Goal: Information Seeking & Learning: Understand process/instructions

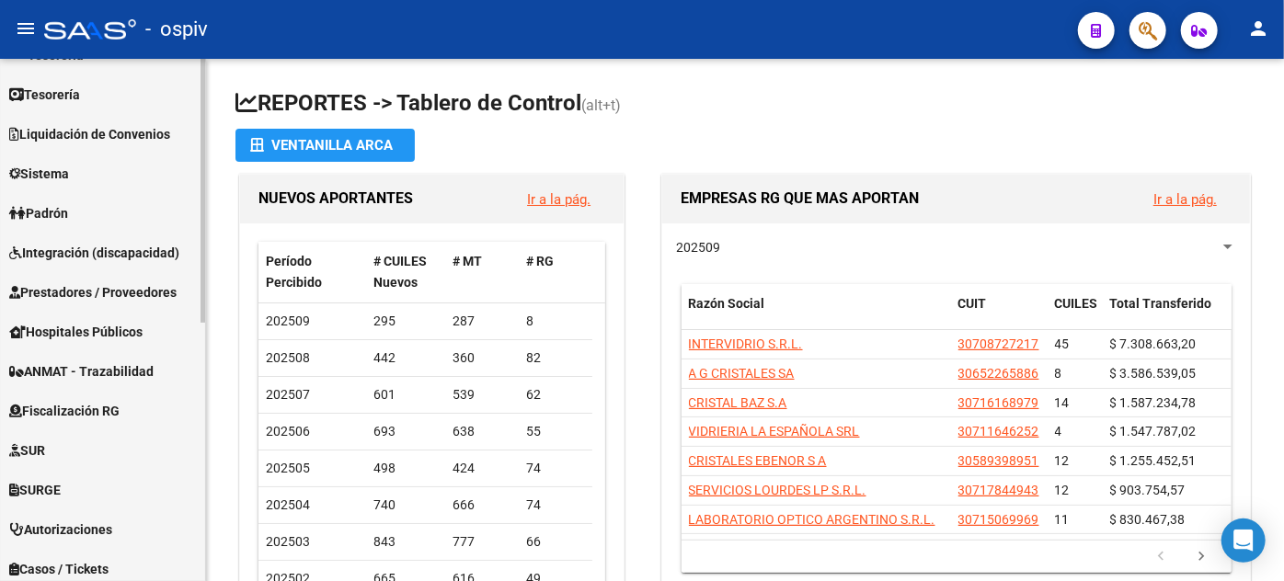
scroll to position [390, 0]
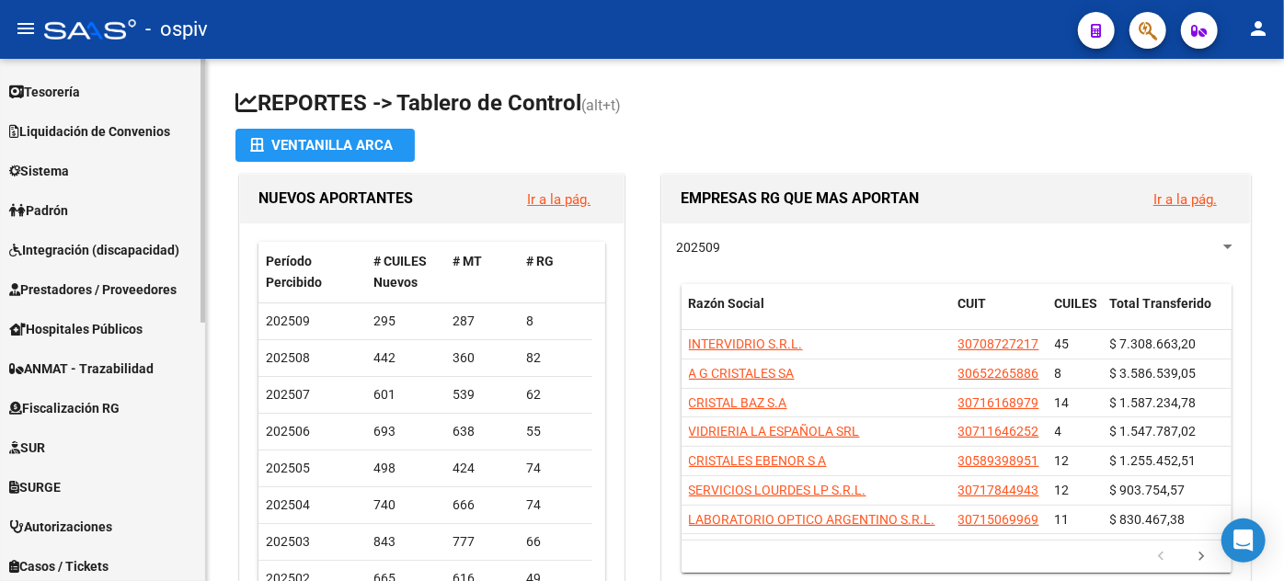
click at [187, 465] on div "Firma Express Inicio Calendario SSS Instructivos Contacto OS Reportes Tablero d…" at bounding box center [105, 187] width 210 height 1036
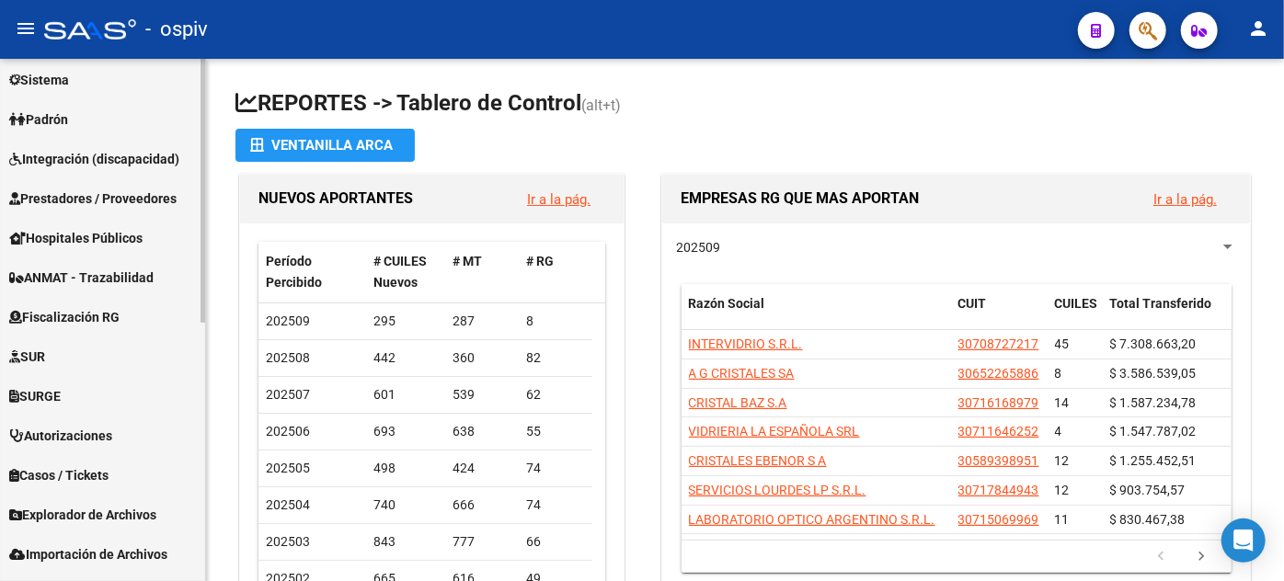
scroll to position [512, 0]
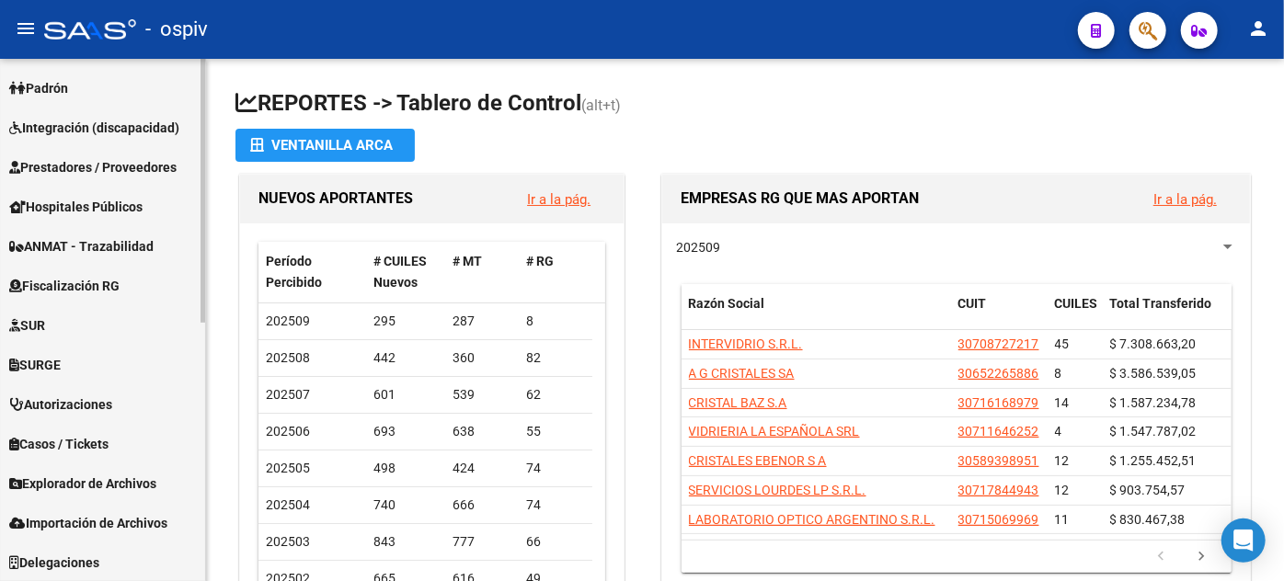
click at [203, 514] on div at bounding box center [203, 449] width 5 height 264
click at [63, 157] on span "Prestadores / Proveedores" at bounding box center [92, 167] width 167 height 20
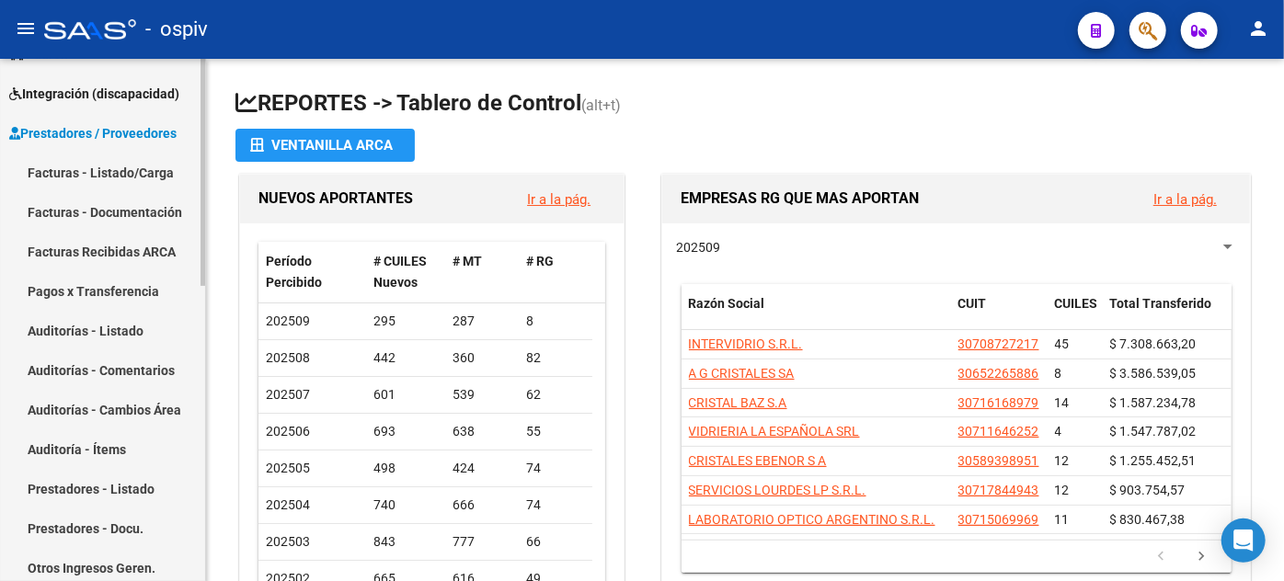
scroll to position [235, 0]
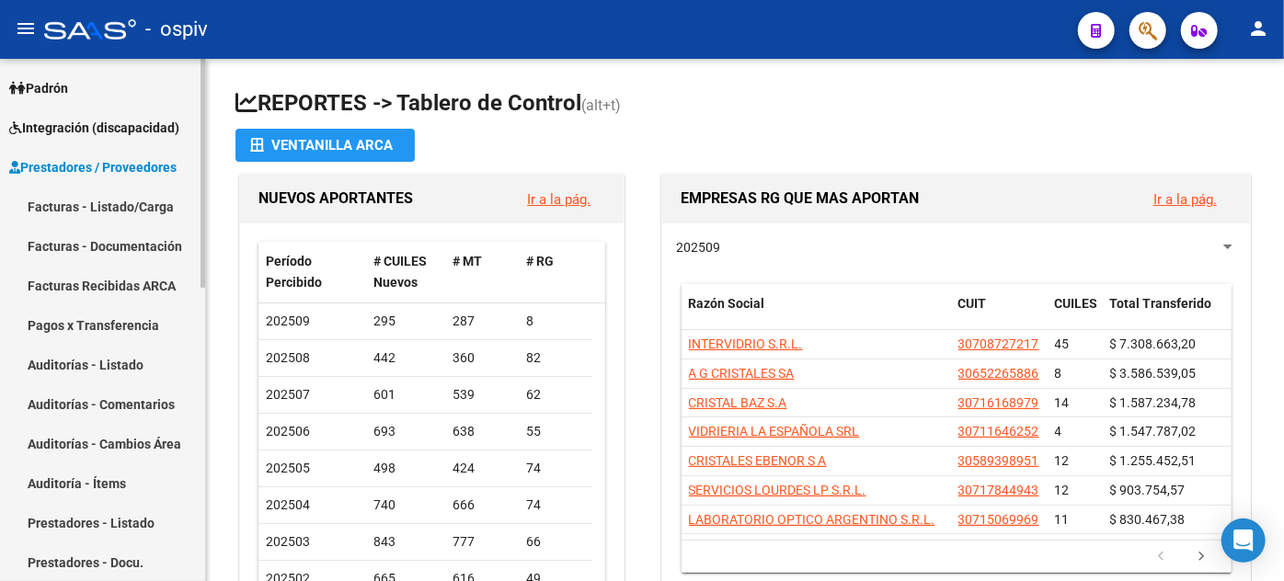
click at [61, 202] on link "Facturas - Listado/Carga" at bounding box center [102, 207] width 205 height 40
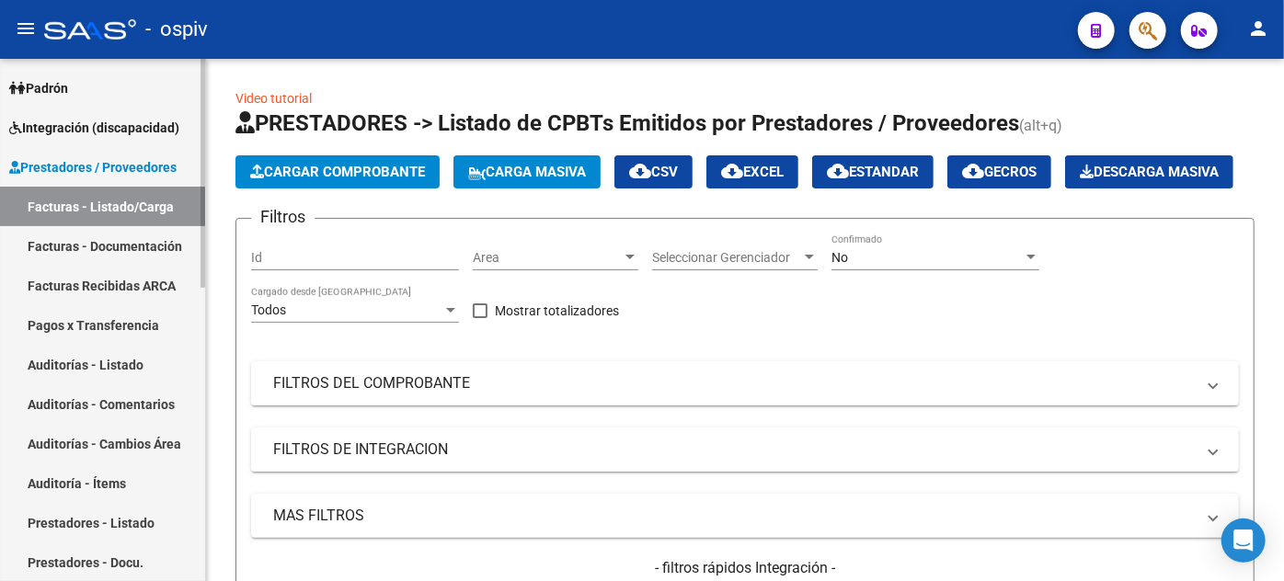
click at [164, 239] on link "Facturas - Documentación" at bounding box center [102, 246] width 205 height 40
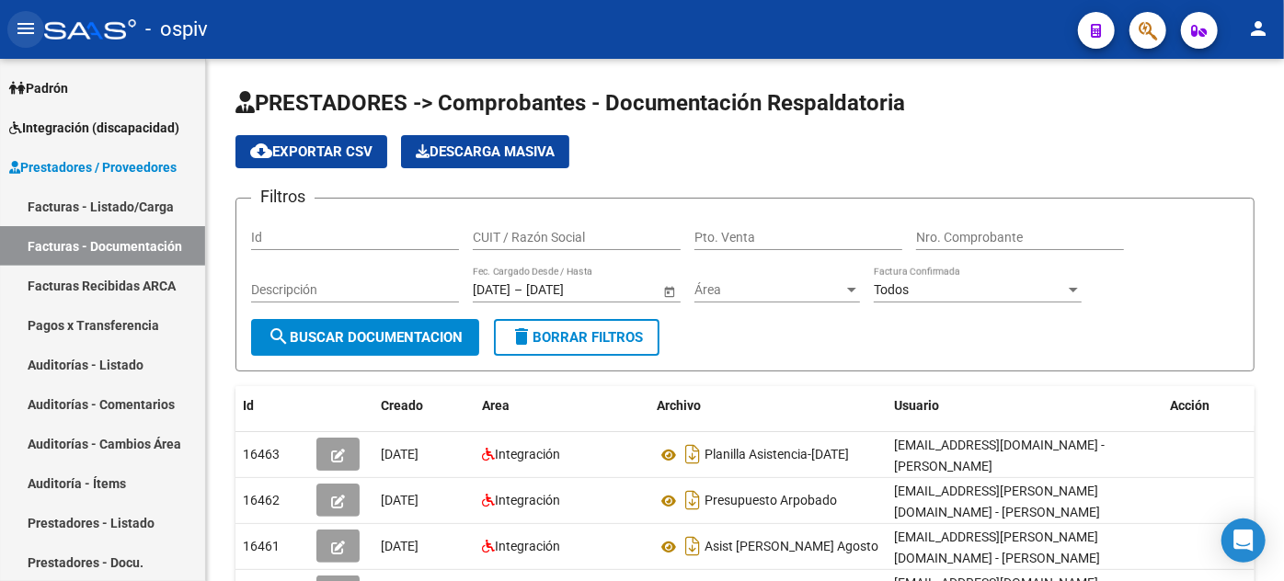
click at [31, 31] on mat-icon "menu" at bounding box center [26, 28] width 22 height 22
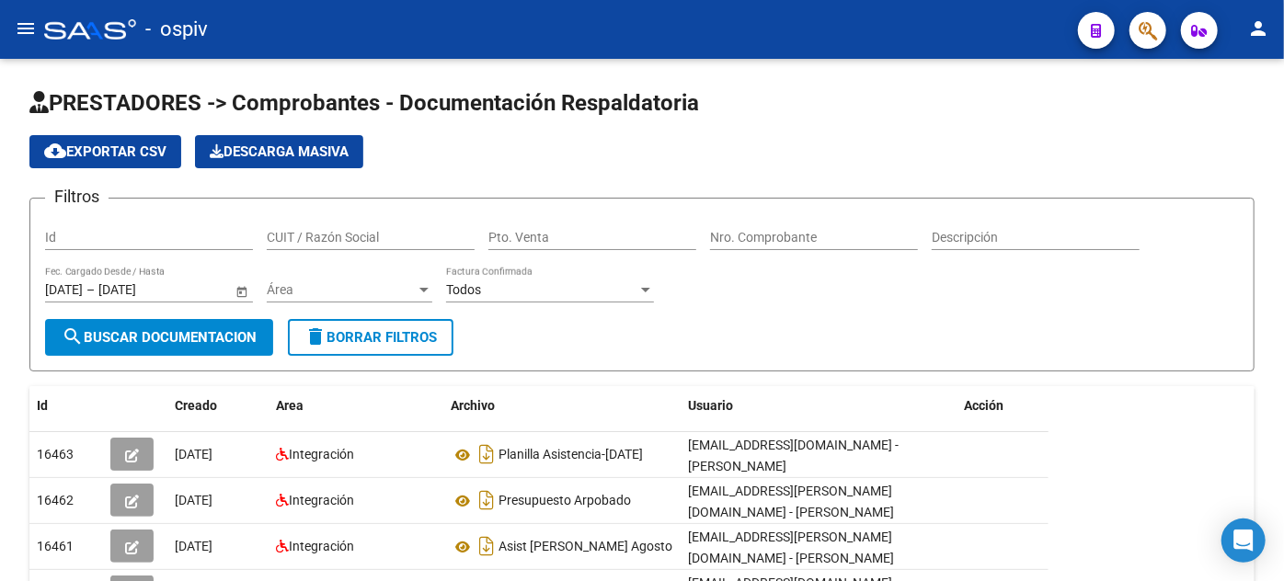
click at [31, 31] on mat-icon "menu" at bounding box center [26, 28] width 22 height 22
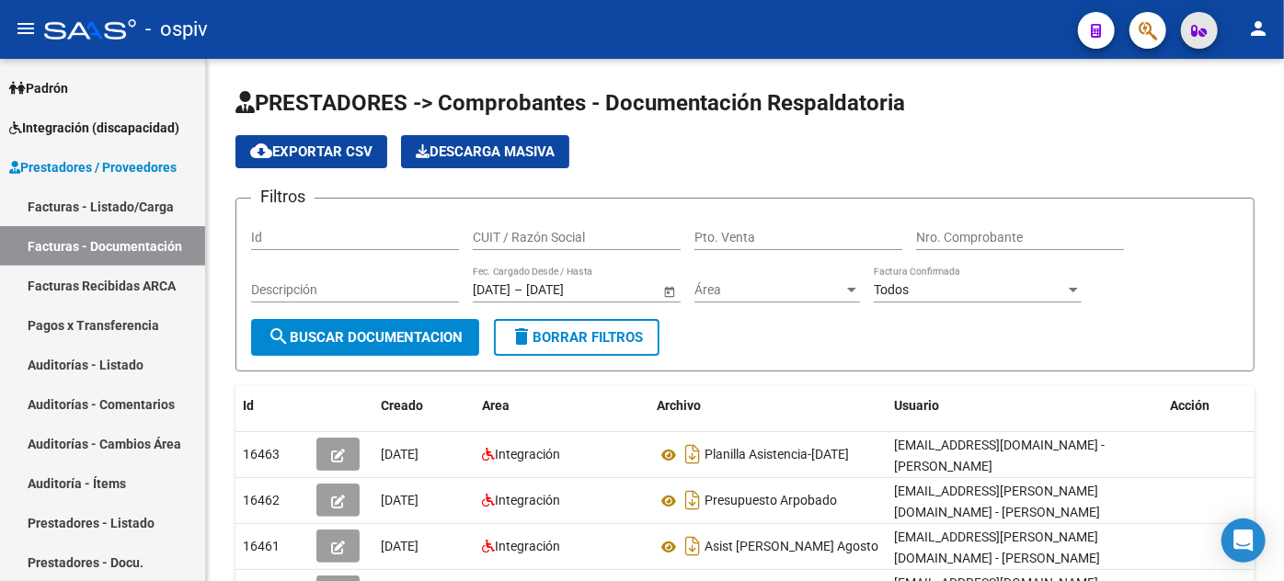
click at [1194, 37] on icon "button" at bounding box center [1200, 31] width 16 height 14
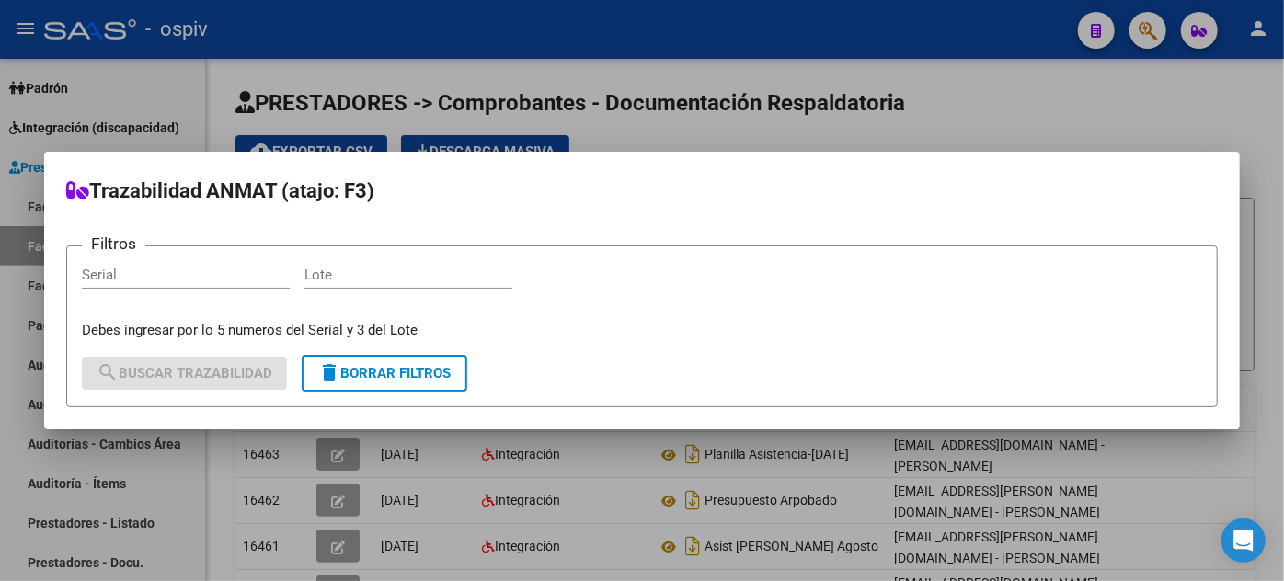
click at [1272, 33] on div at bounding box center [642, 290] width 1284 height 581
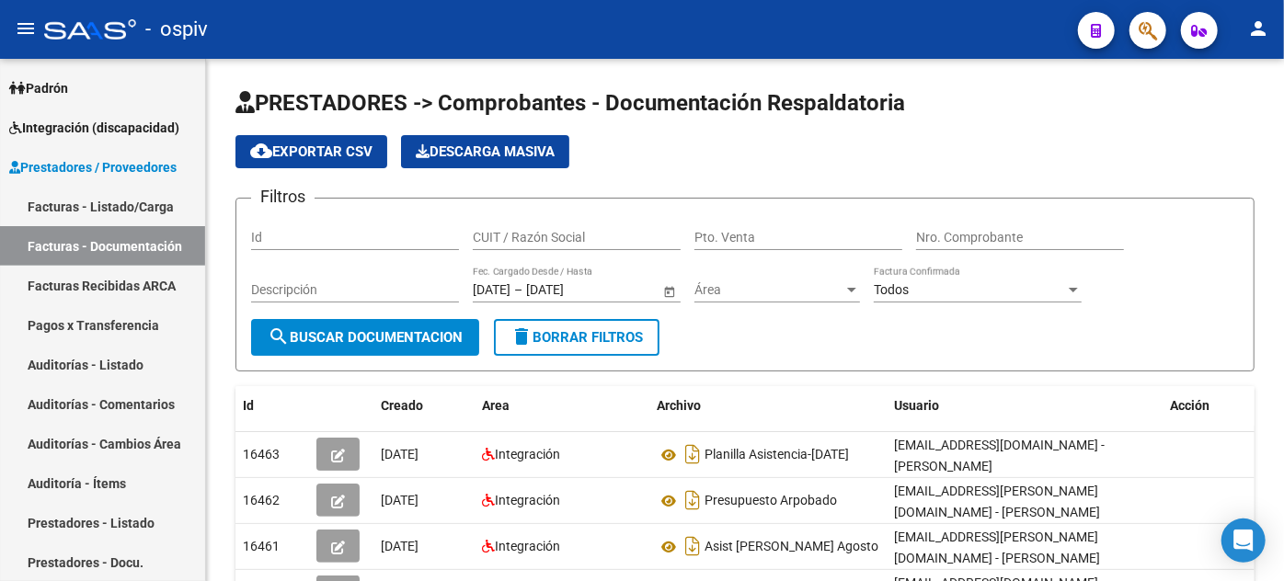
click at [1244, 32] on button "person" at bounding box center [1258, 29] width 37 height 37
click at [22, 23] on div at bounding box center [642, 290] width 1284 height 581
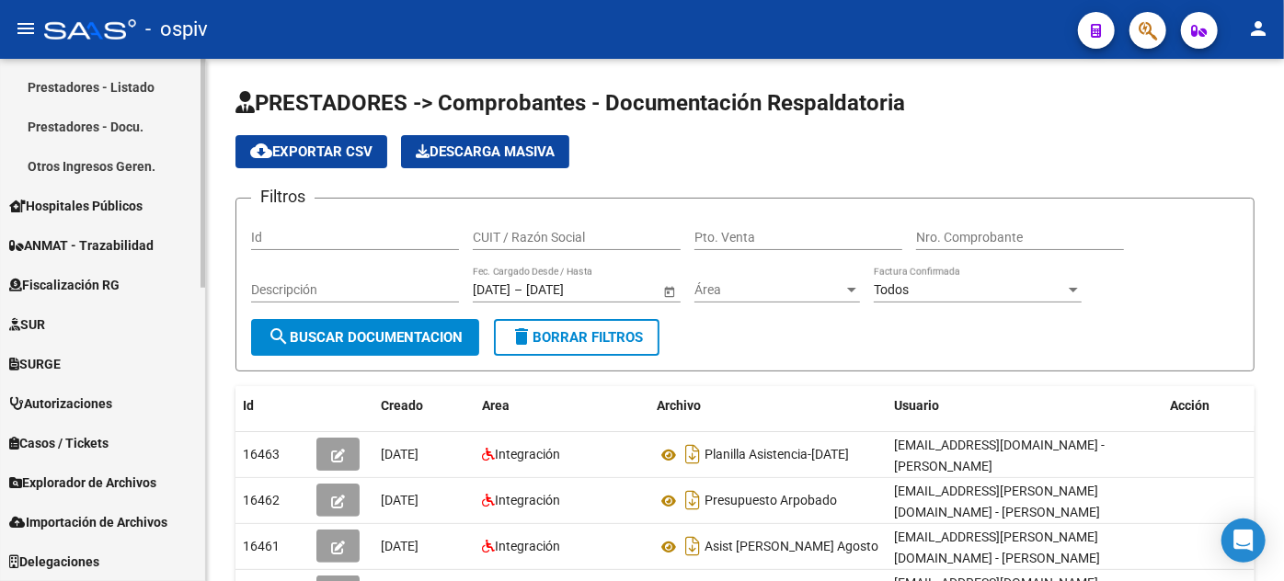
click at [201, 574] on div at bounding box center [203, 320] width 5 height 522
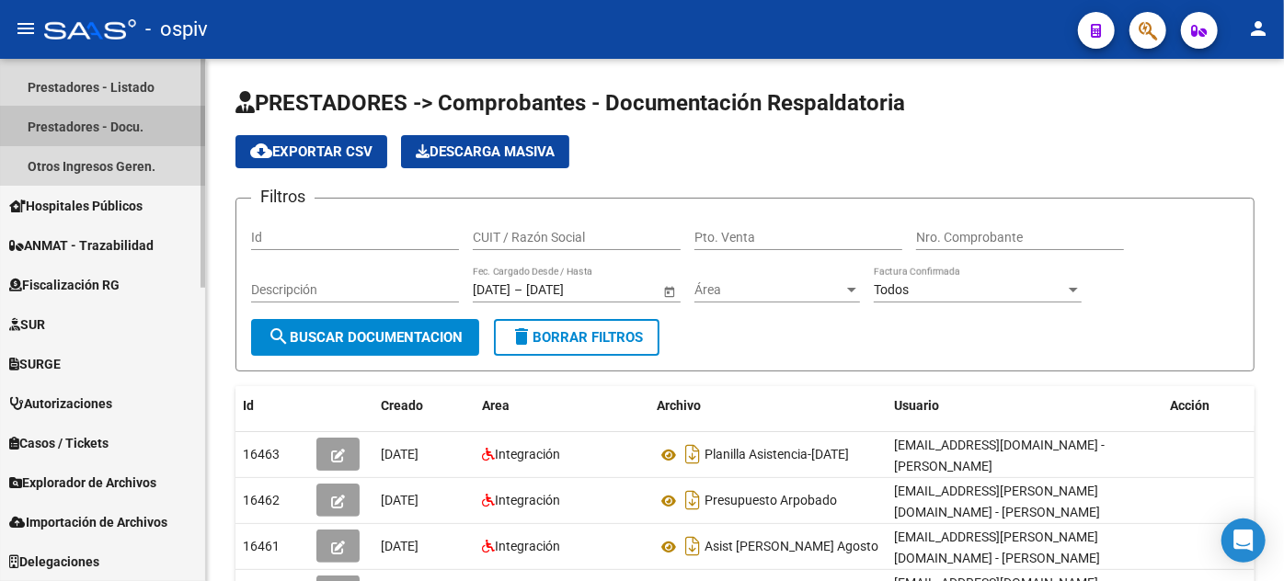
click at [33, 121] on link "Prestadores - Docu." at bounding box center [102, 127] width 205 height 40
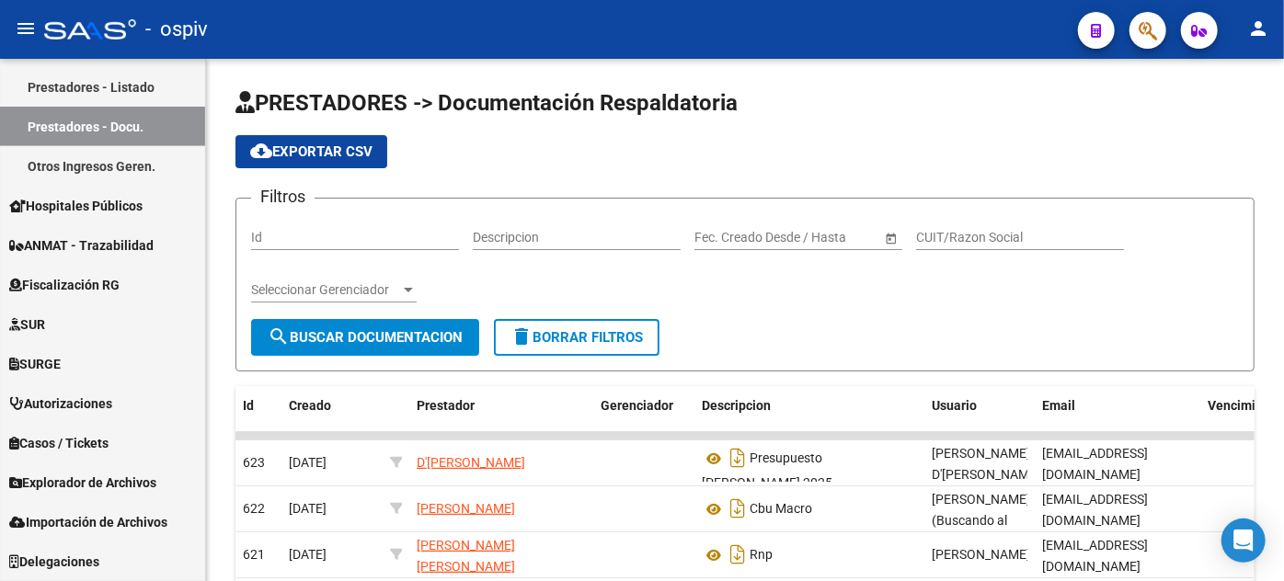
click at [14, 21] on button "menu" at bounding box center [25, 29] width 37 height 37
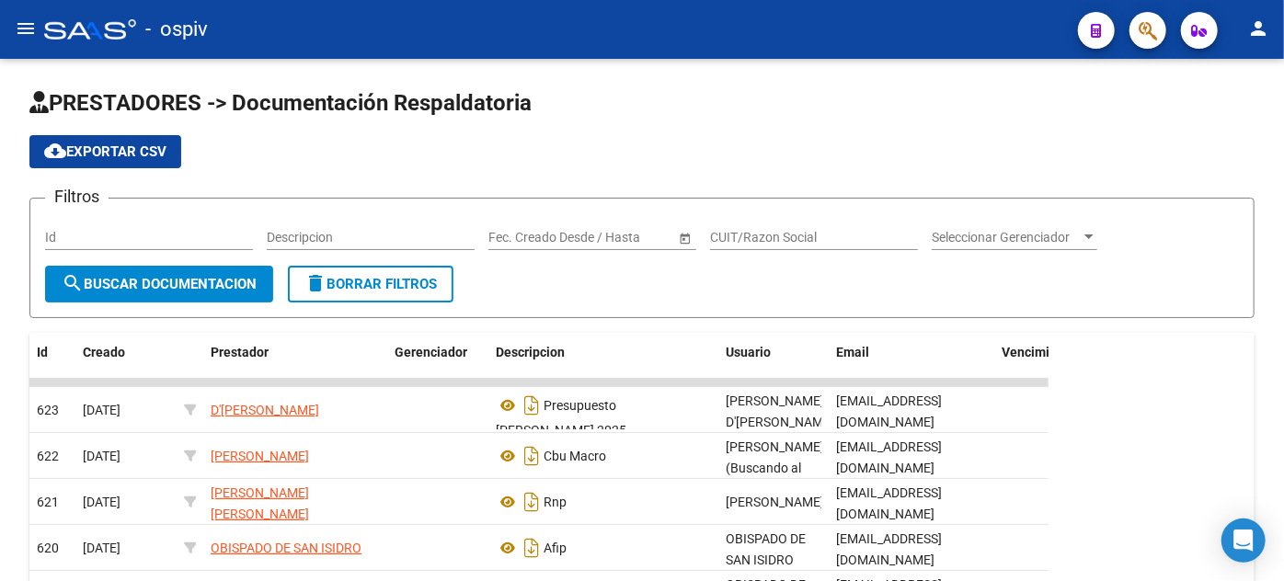
click at [36, 17] on mat-icon "menu" at bounding box center [26, 28] width 22 height 22
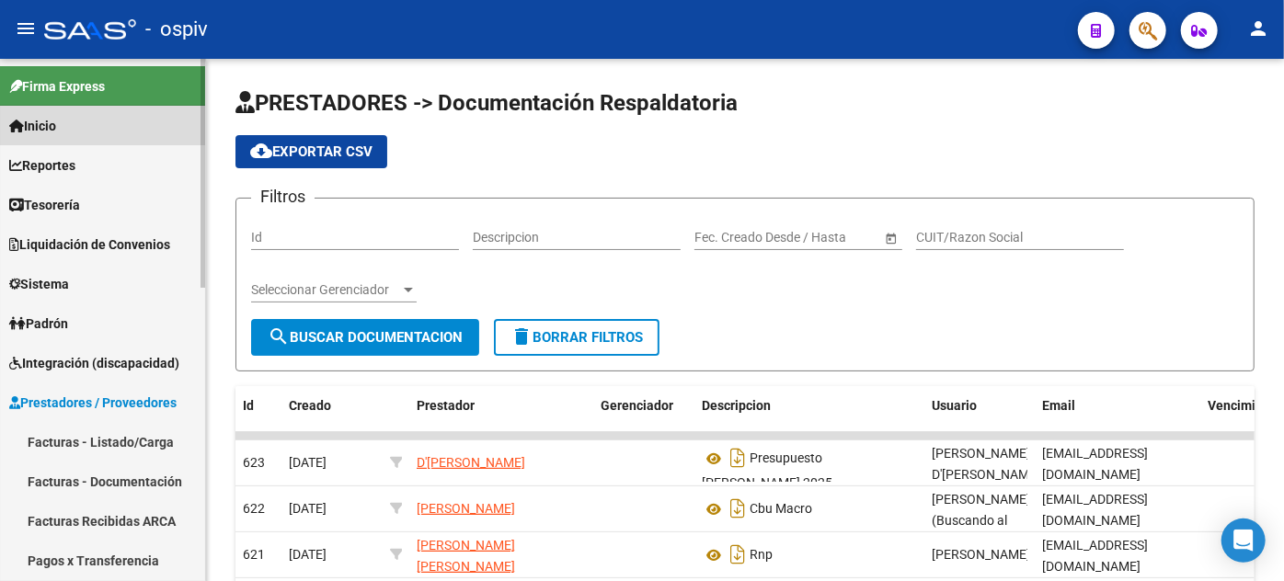
click at [56, 132] on span "Inicio" at bounding box center [32, 126] width 47 height 20
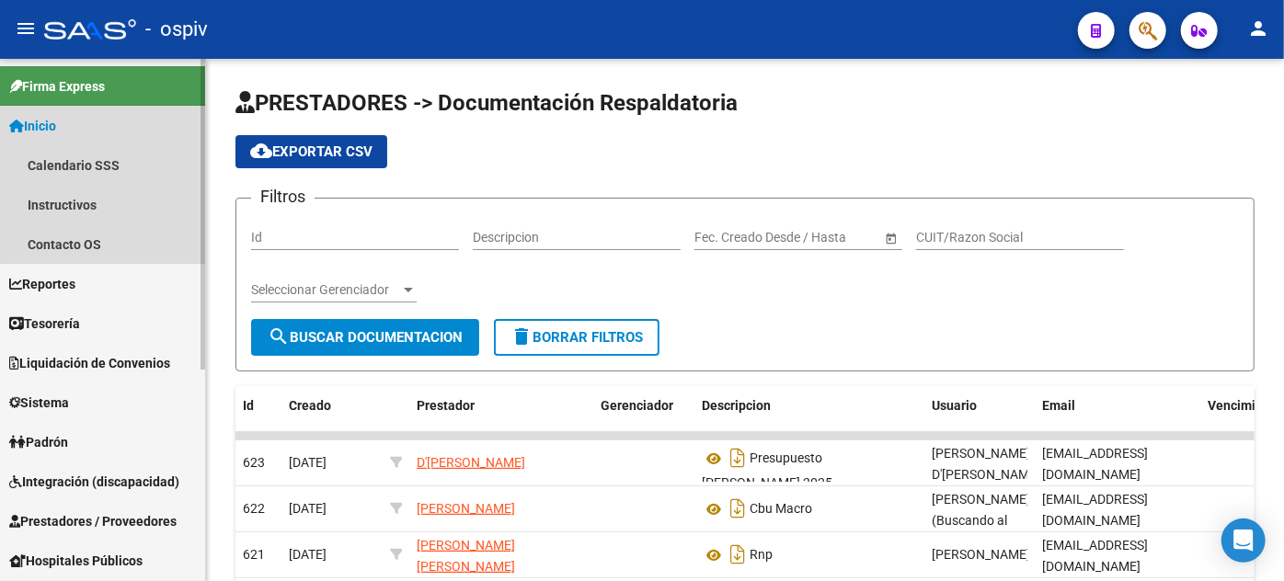
click at [56, 127] on span "Inicio" at bounding box center [32, 126] width 47 height 20
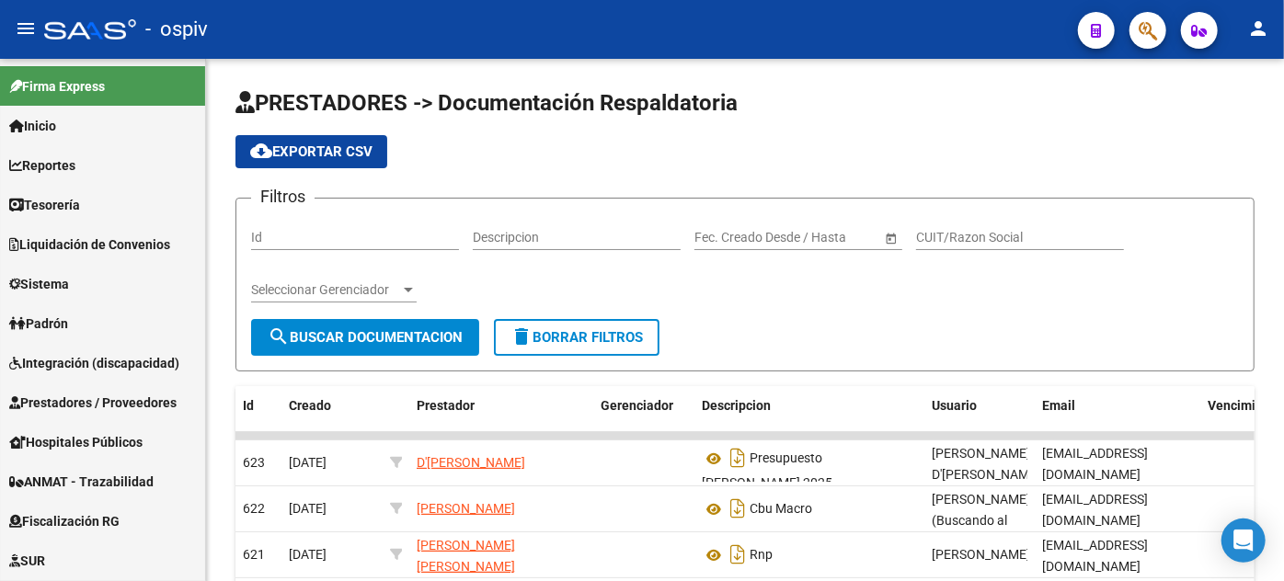
drag, startPoint x: 53, startPoint y: 4, endPoint x: 42, endPoint y: 24, distance: 23.1
click at [42, 24] on mat-toolbar "menu - ospiv person" at bounding box center [642, 29] width 1284 height 59
click at [40, 27] on button "menu" at bounding box center [25, 29] width 37 height 37
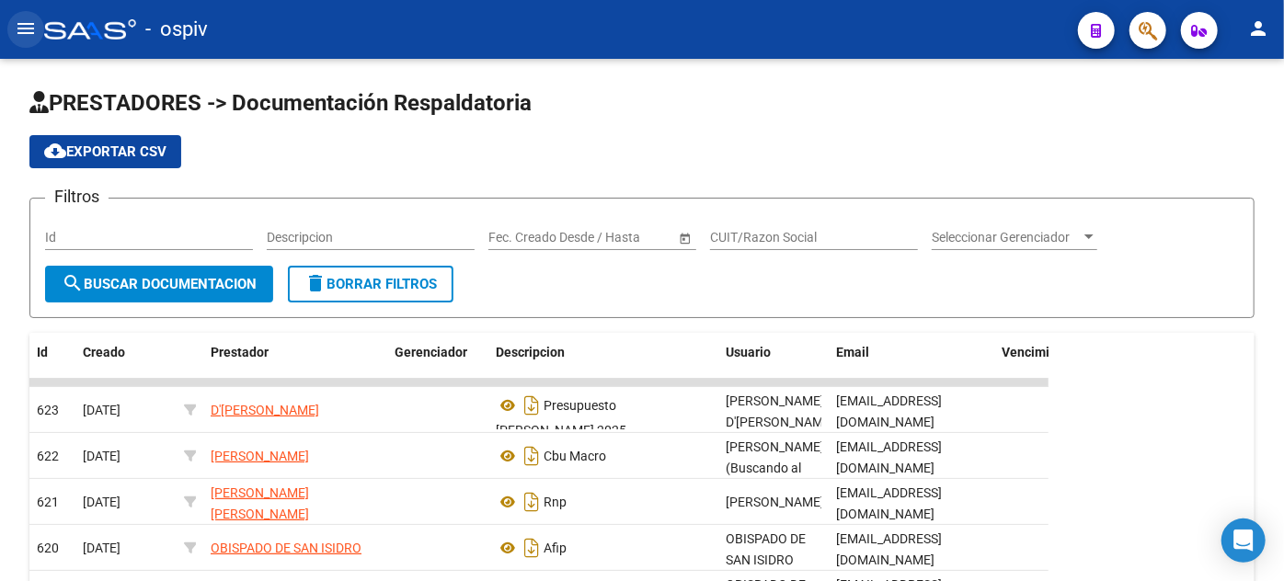
click at [43, 27] on button "menu" at bounding box center [25, 29] width 37 height 37
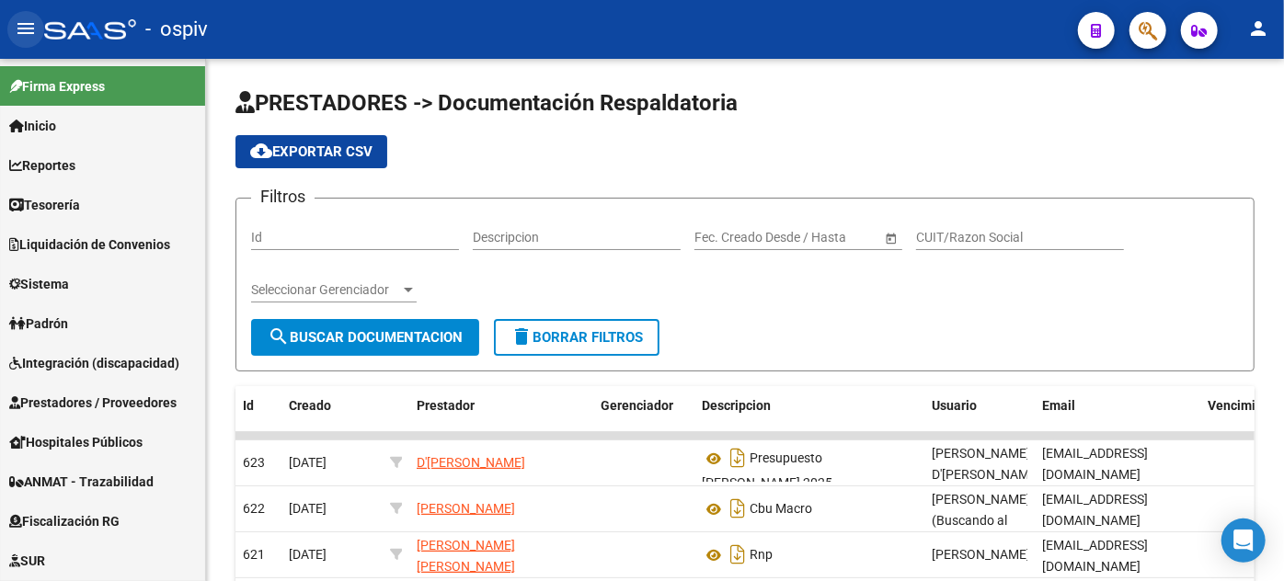
click at [17, 31] on mat-icon "menu" at bounding box center [26, 28] width 22 height 22
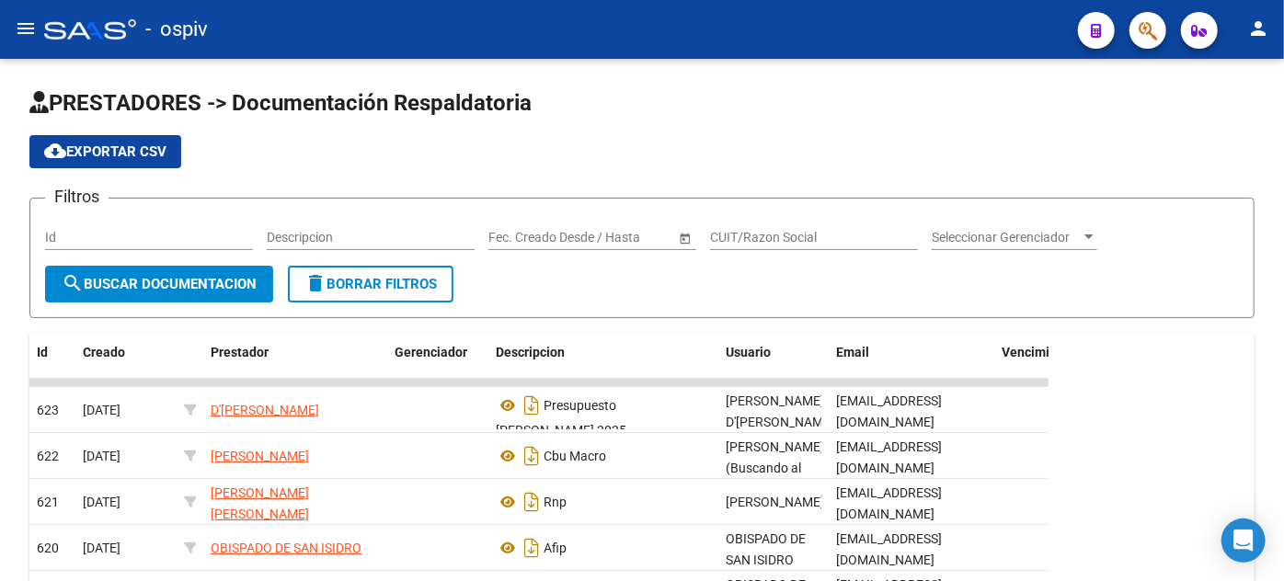
click at [36, 29] on button "menu" at bounding box center [25, 29] width 37 height 37
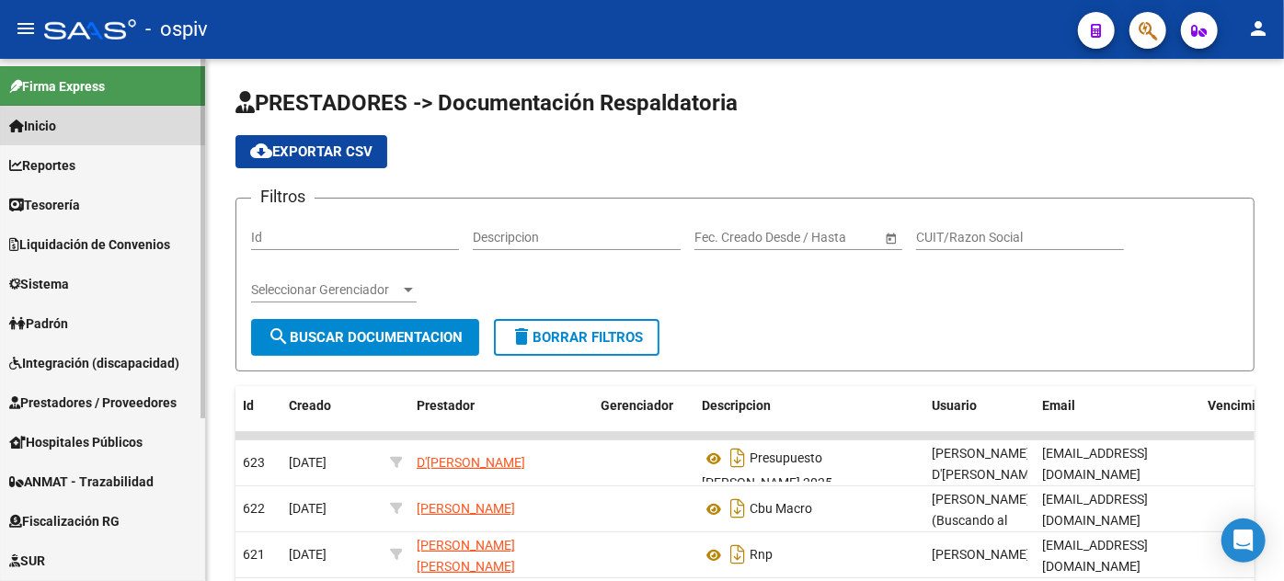
click at [53, 129] on span "Inicio" at bounding box center [32, 126] width 47 height 20
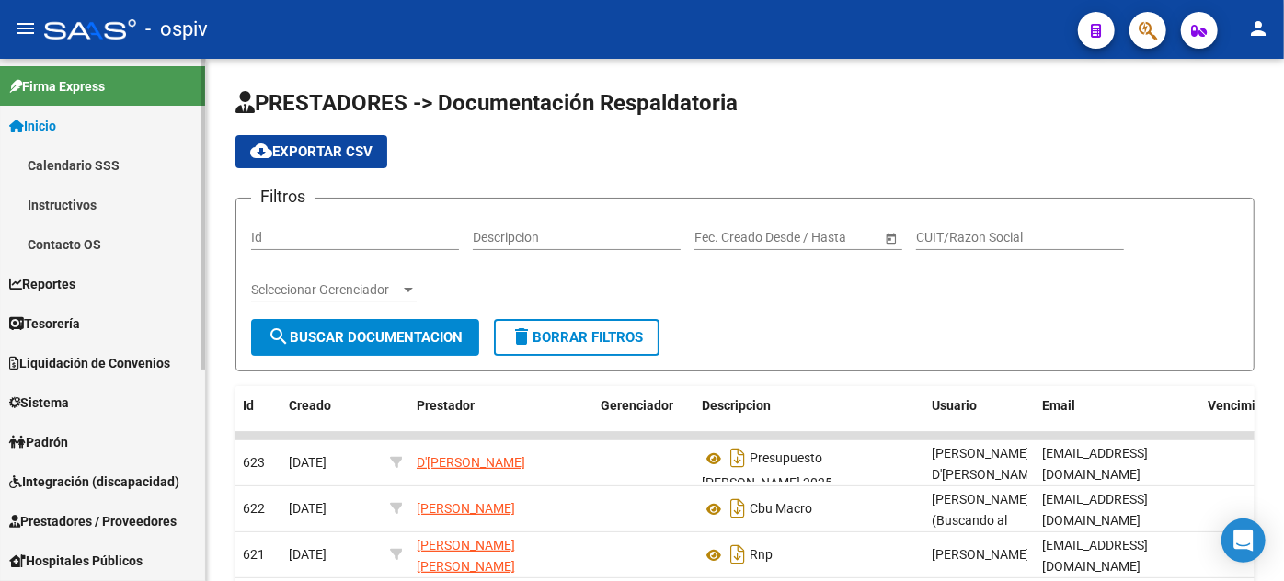
click at [53, 129] on span "Inicio" at bounding box center [32, 126] width 47 height 20
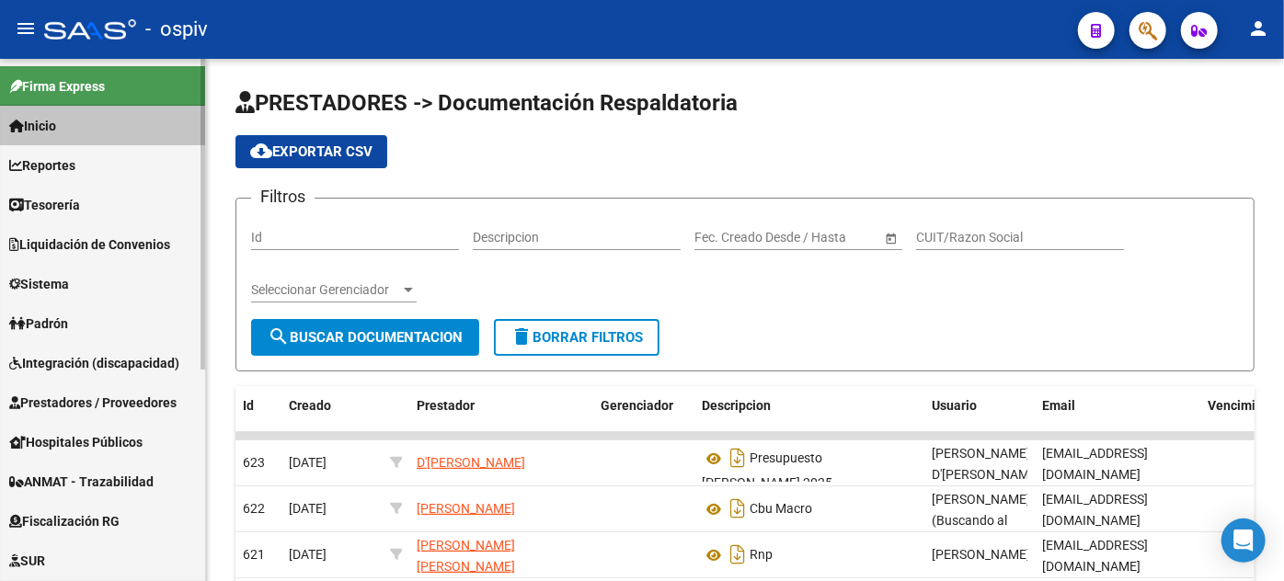
click at [53, 129] on span "Inicio" at bounding box center [32, 126] width 47 height 20
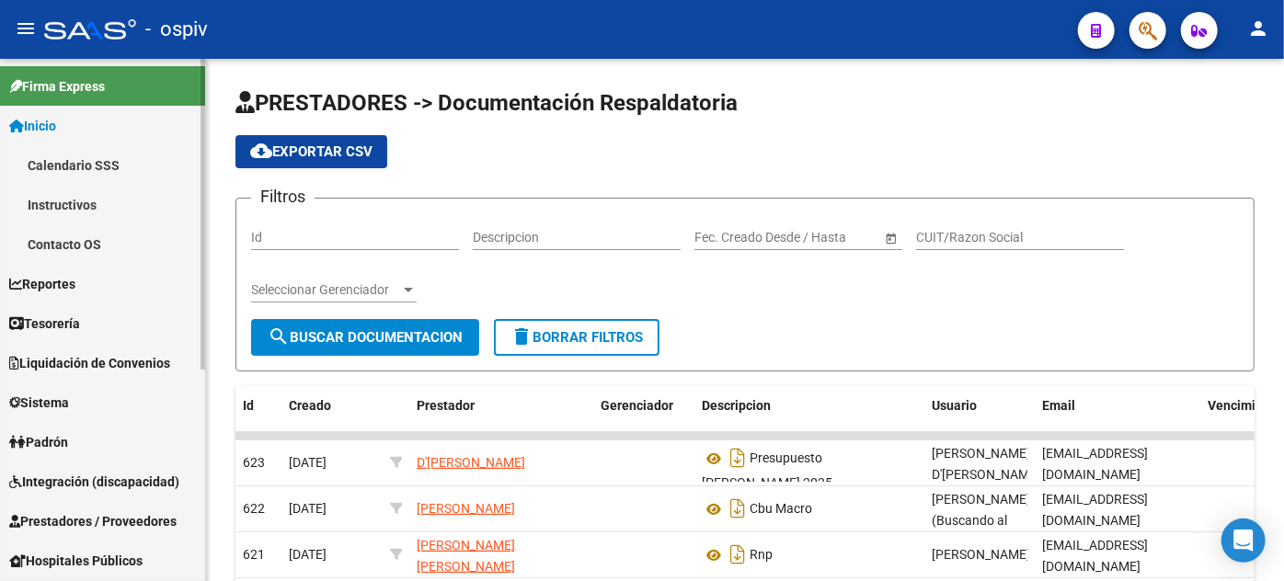
click at [83, 194] on link "Instructivos" at bounding box center [102, 205] width 205 height 40
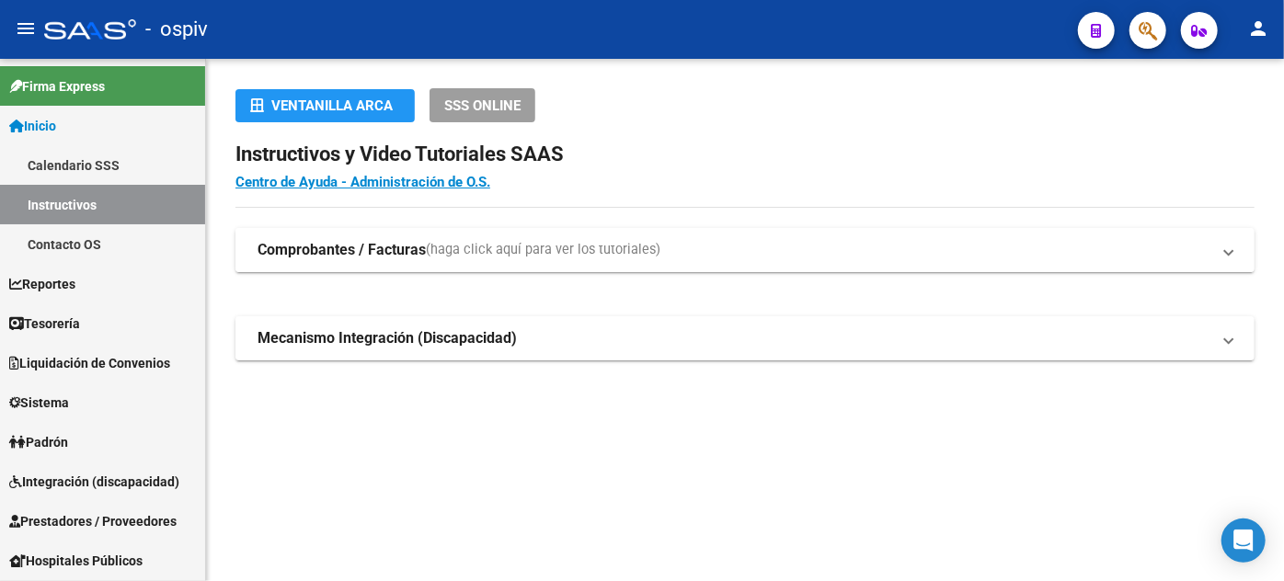
click at [412, 254] on strong "Comprobantes / Facturas" at bounding box center [342, 250] width 168 height 20
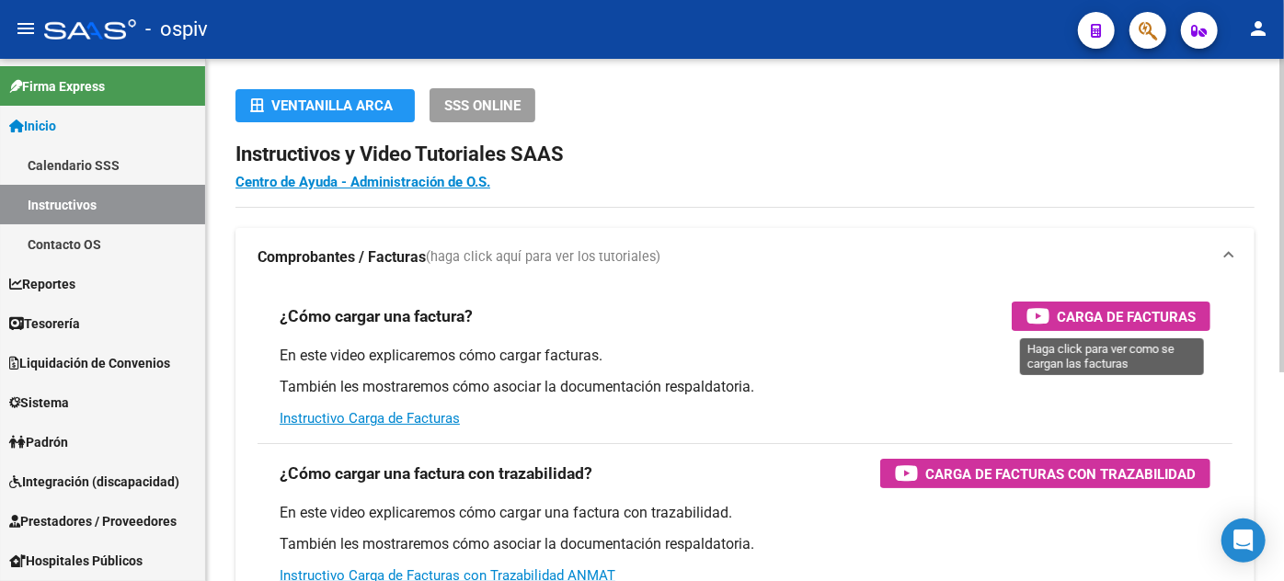
click at [1060, 303] on div "Carga de Facturas" at bounding box center [1111, 316] width 169 height 29
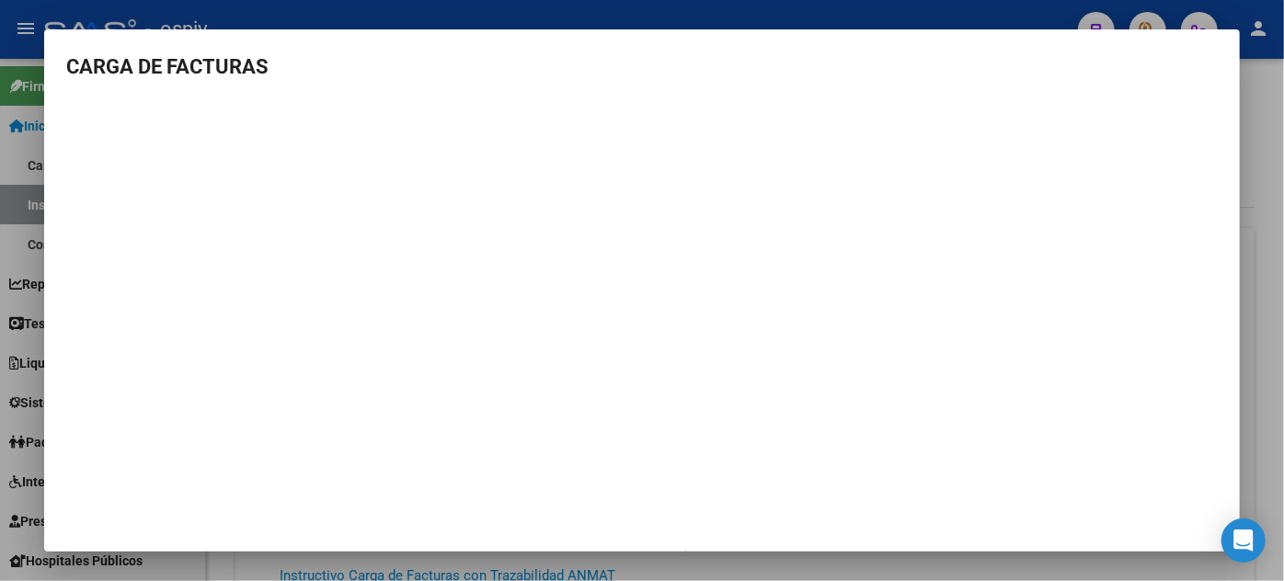
click at [505, 17] on div at bounding box center [642, 290] width 1284 height 581
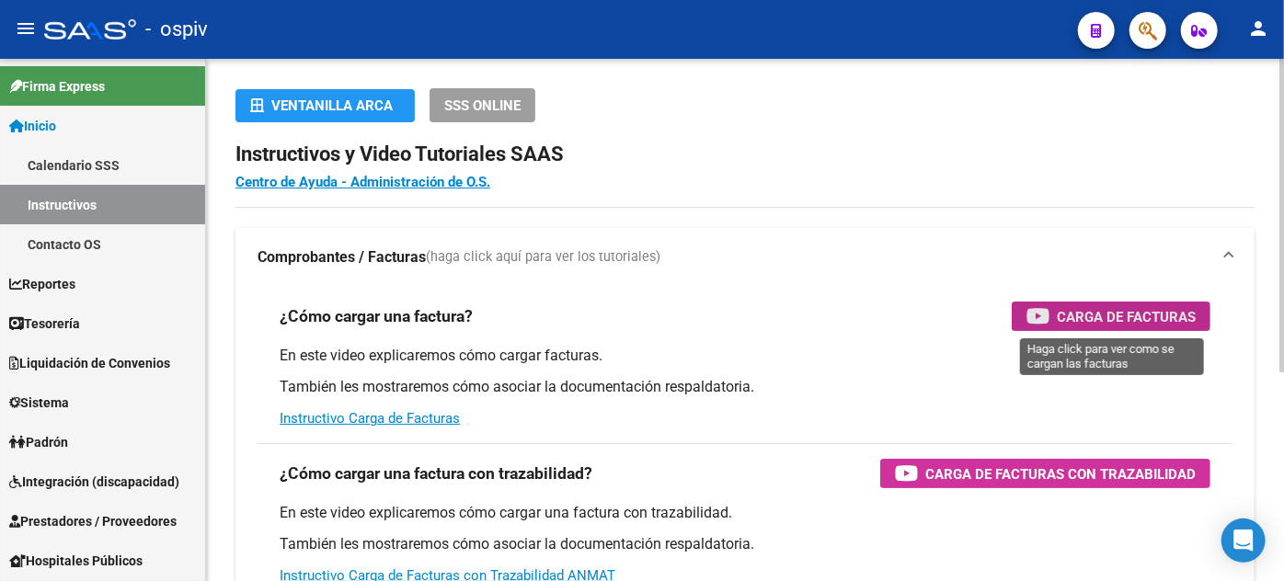
click at [1088, 304] on div "Carga de Facturas" at bounding box center [1111, 316] width 169 height 29
